Goal: Task Accomplishment & Management: Manage account settings

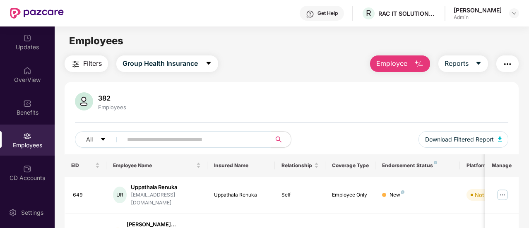
click at [184, 134] on input "text" at bounding box center [193, 139] width 133 height 12
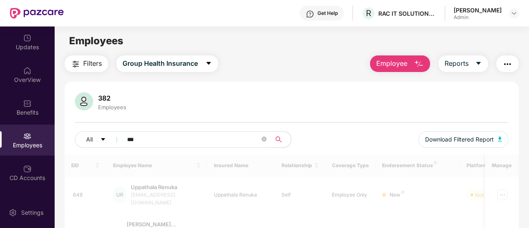
type input "****"
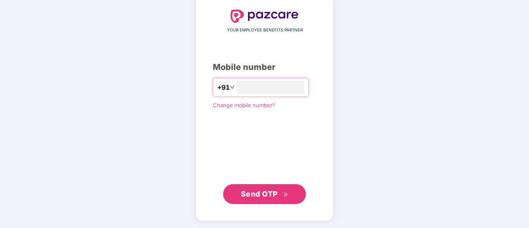
type input "**********"
click at [266, 194] on span "Send OTP" at bounding box center [259, 193] width 37 height 9
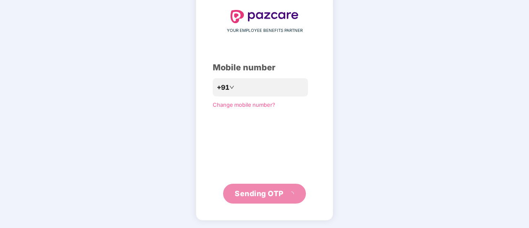
scroll to position [41, 0]
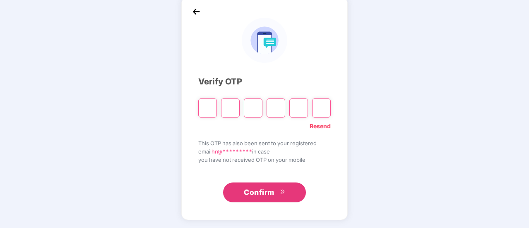
type input "*"
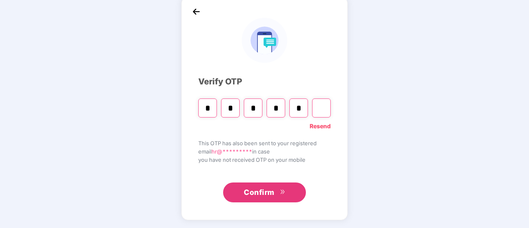
type input "*"
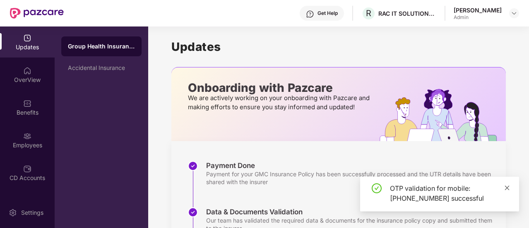
click at [510, 188] on icon "close" at bounding box center [508, 188] width 6 height 6
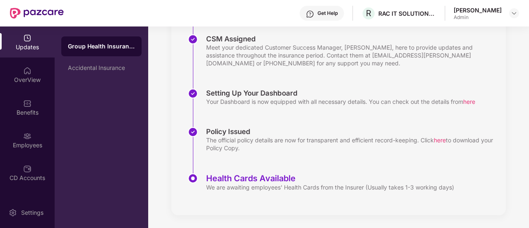
scroll to position [95, 0]
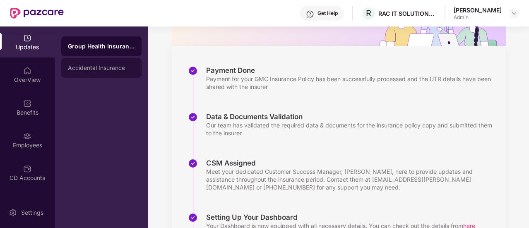
click at [101, 68] on div "Accidental Insurance" at bounding box center [101, 68] width 67 height 7
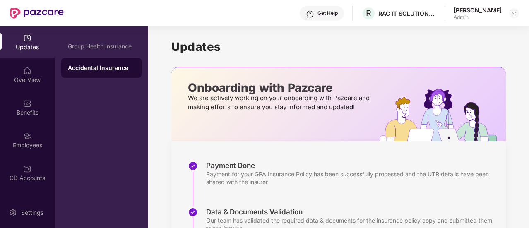
click at [25, 38] on img at bounding box center [27, 38] width 8 height 8
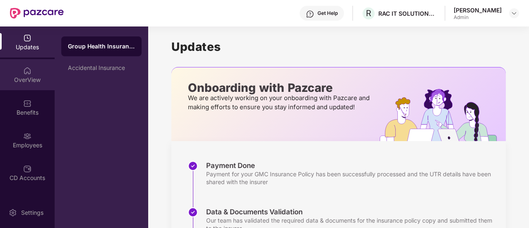
click at [27, 77] on div "OverView" at bounding box center [27, 80] width 55 height 8
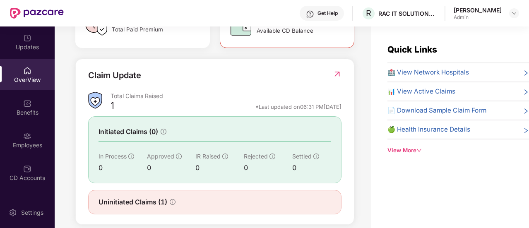
scroll to position [285, 0]
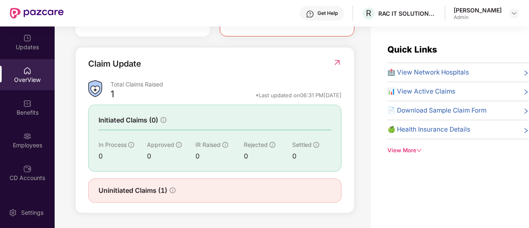
click at [144, 194] on span "Uninitiated Claims (1)" at bounding box center [133, 191] width 69 height 10
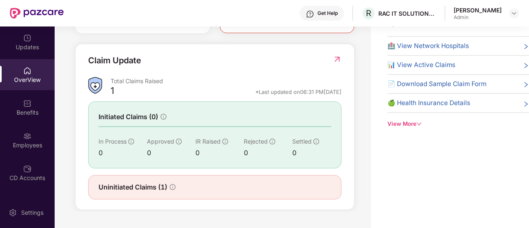
scroll to position [244, 0]
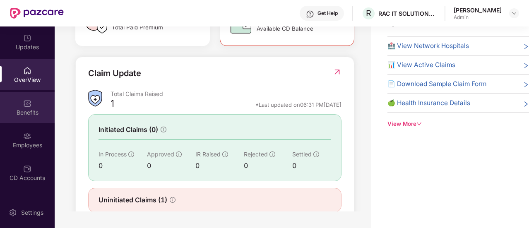
click at [27, 106] on img at bounding box center [27, 103] width 8 height 8
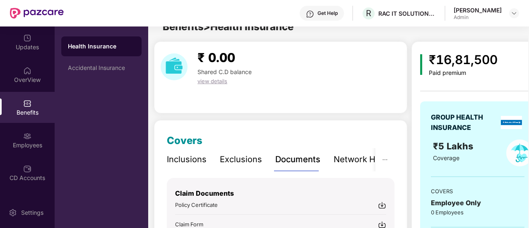
scroll to position [27, 0]
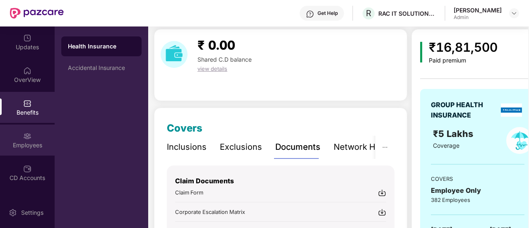
click at [29, 145] on div "Employees" at bounding box center [27, 145] width 55 height 8
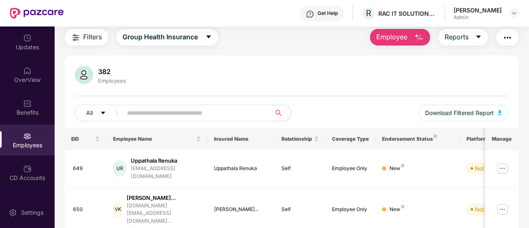
click at [167, 108] on input "text" at bounding box center [193, 113] width 133 height 12
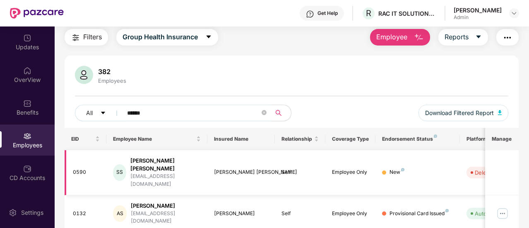
click at [164, 173] on div "[EMAIL_ADDRESS][DOMAIN_NAME]" at bounding box center [165, 181] width 70 height 16
click at [279, 113] on icon "search" at bounding box center [279, 113] width 6 height 6
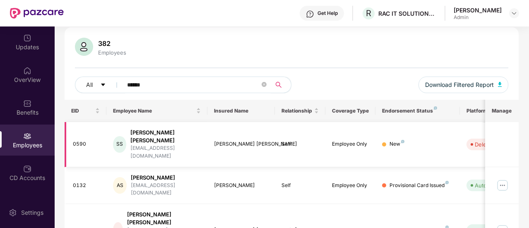
scroll to position [68, 0]
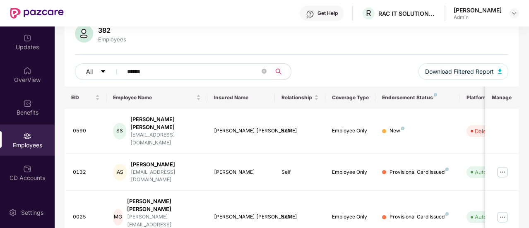
drag, startPoint x: 170, startPoint y: 70, endPoint x: 99, endPoint y: 70, distance: 71.2
click at [99, 70] on div "All ******" at bounding box center [183, 71] width 217 height 17
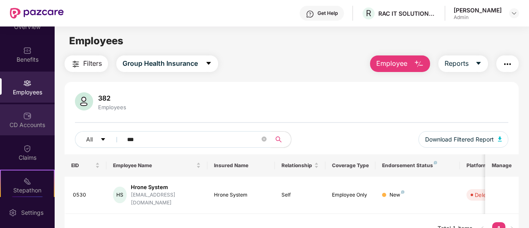
scroll to position [83, 0]
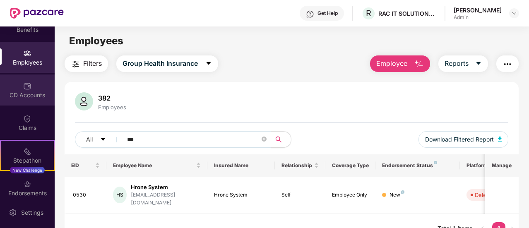
type input "***"
click at [29, 96] on div "CD Accounts" at bounding box center [27, 95] width 55 height 8
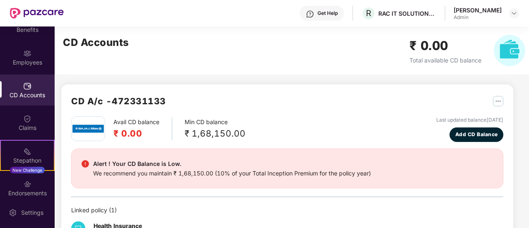
scroll to position [40, 0]
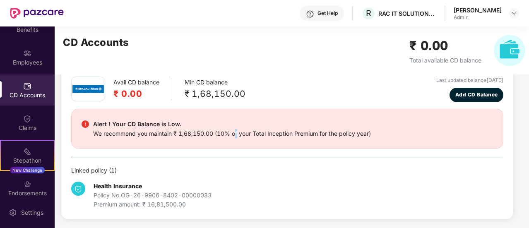
click at [237, 136] on div "We recommend you maintain ₹ 1,68,150.00 (10% of your Total Inception Premium fo…" at bounding box center [232, 133] width 278 height 9
click at [367, 130] on div "We recommend you maintain ₹ 1,68,150.00 (10% of your Total Inception Premium fo…" at bounding box center [232, 133] width 278 height 9
click at [475, 92] on span "Add CD Balance" at bounding box center [477, 95] width 43 height 8
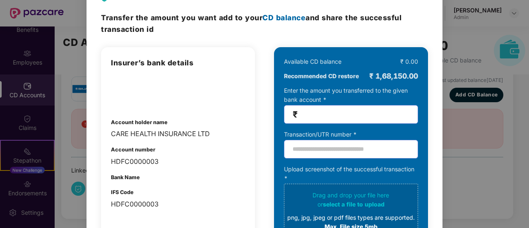
scroll to position [0, 0]
